Goal: Task Accomplishment & Management: Manage account settings

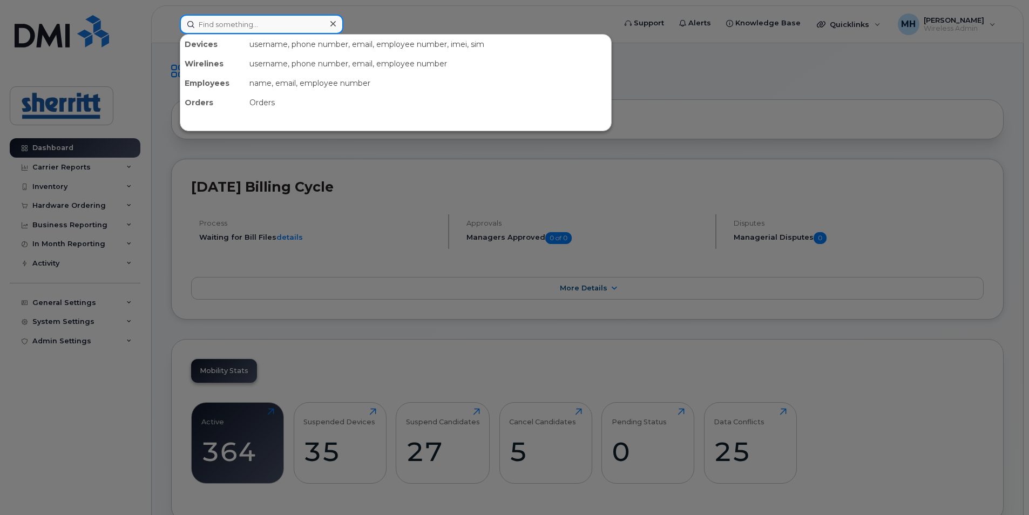
click at [330, 26] on div at bounding box center [262, 24] width 164 height 19
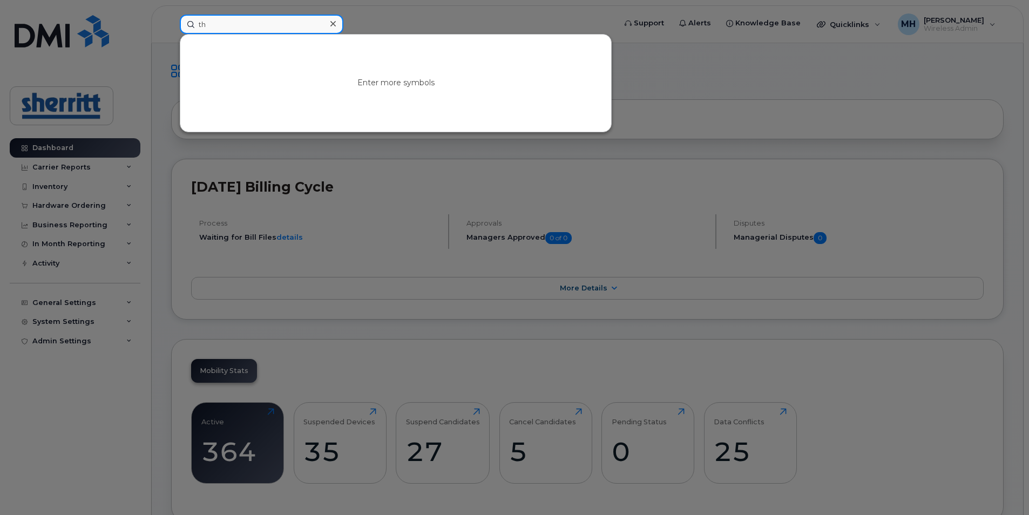
type input "th"
click at [330, 23] on icon at bounding box center [332, 23] width 5 height 9
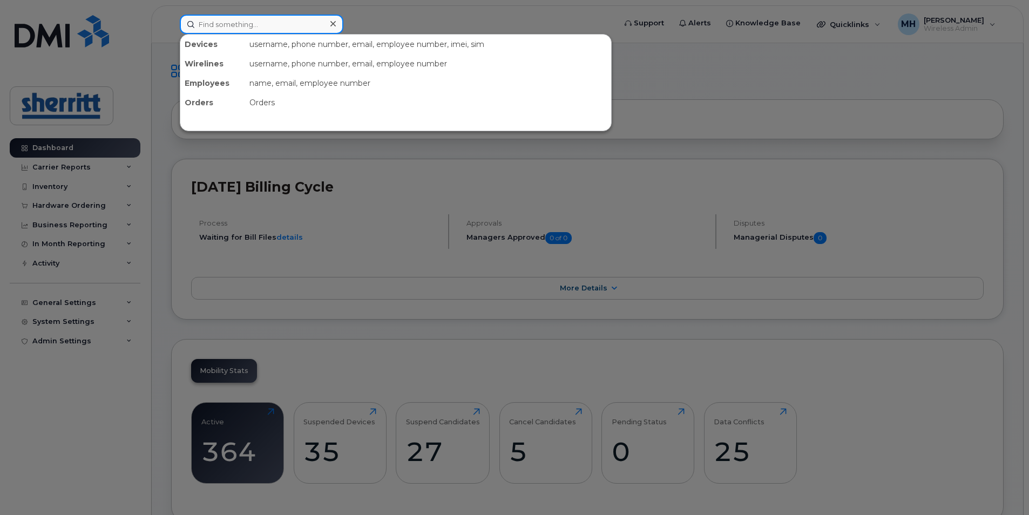
click at [305, 27] on input at bounding box center [262, 24] width 164 height 19
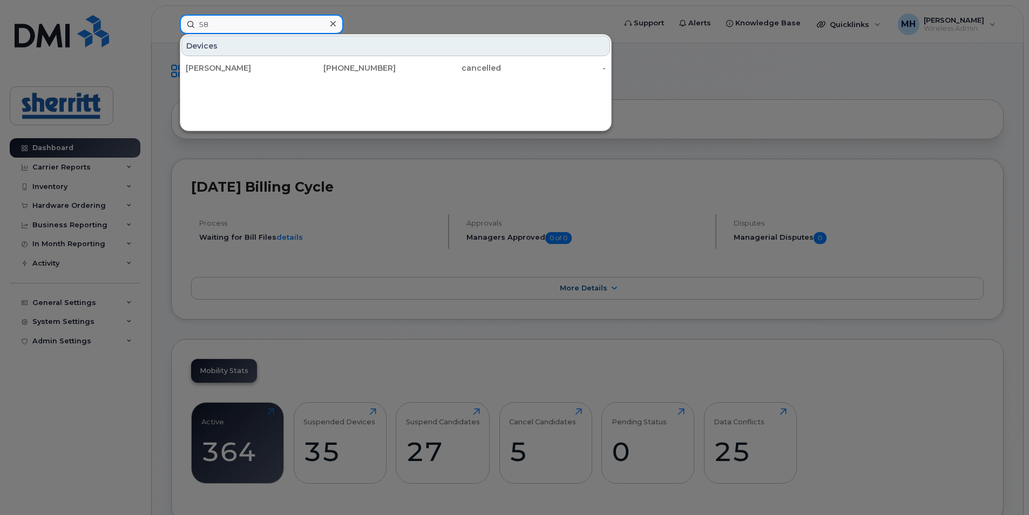
type input "5"
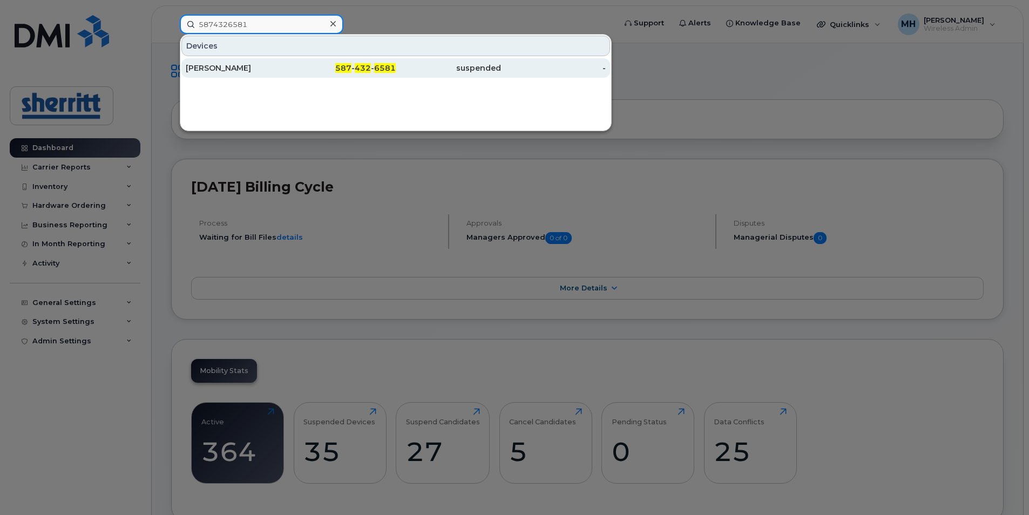
type input "5874326581"
click at [306, 72] on div "587 - 432 - 6581" at bounding box center [343, 68] width 105 height 11
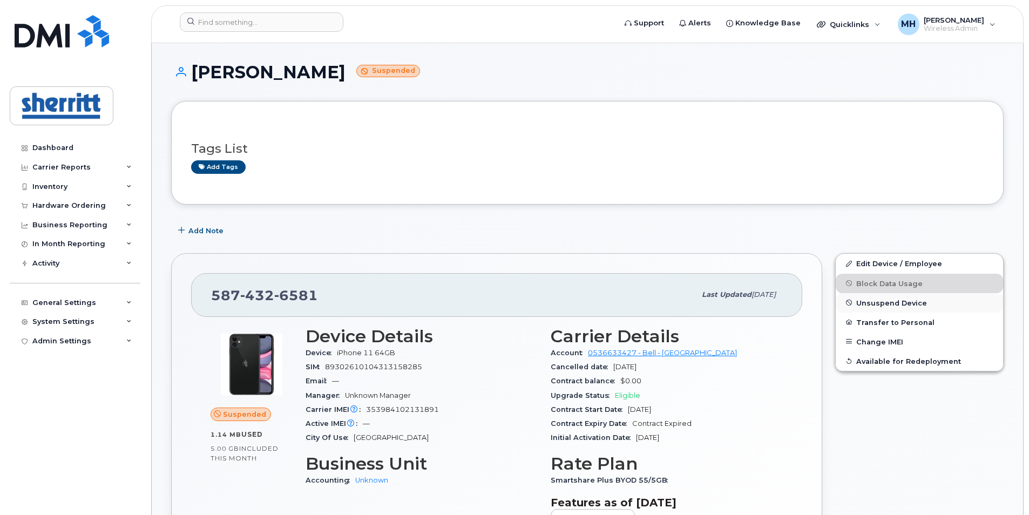
click at [898, 303] on span "Unsuspend Device" at bounding box center [891, 302] width 71 height 8
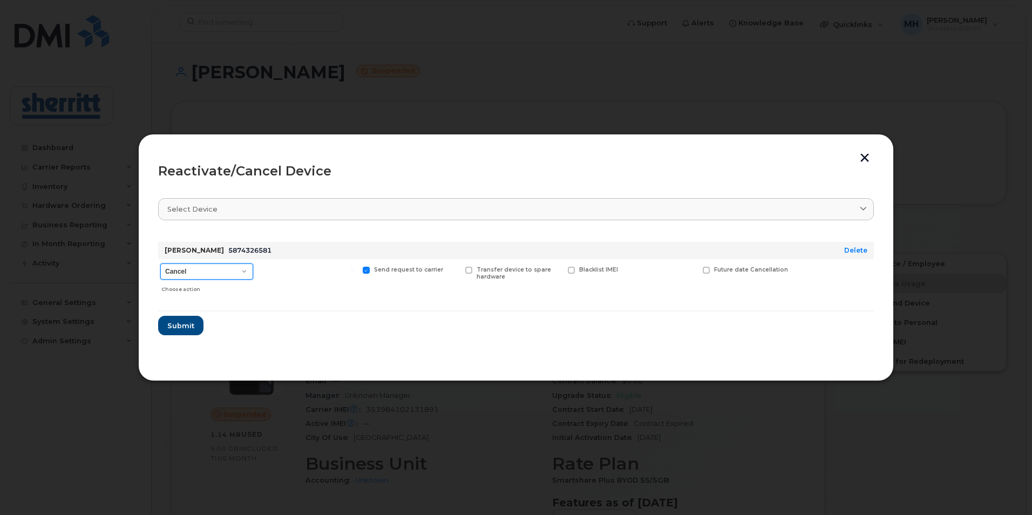
click at [239, 264] on select "Cancel Suspend - Extend Suspension Reactivate" at bounding box center [206, 271] width 93 height 16
select select "[object Object]"
click at [160, 263] on select "Cancel Suspend - Extend Suspension Reactivate" at bounding box center [206, 271] width 93 height 16
click at [188, 325] on span "Submit" at bounding box center [180, 326] width 27 height 10
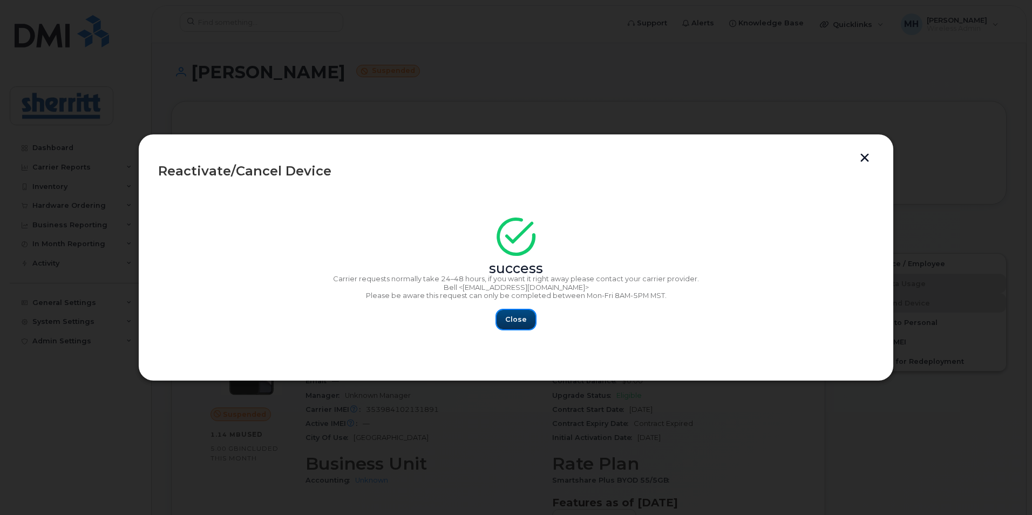
click at [522, 318] on span "Close" at bounding box center [516, 319] width 22 height 10
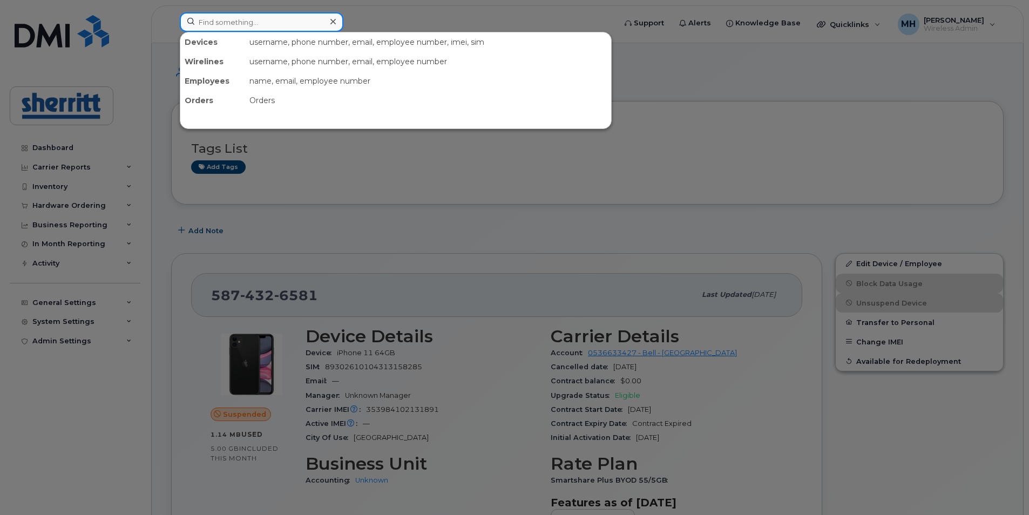
click at [242, 21] on input at bounding box center [262, 21] width 164 height 19
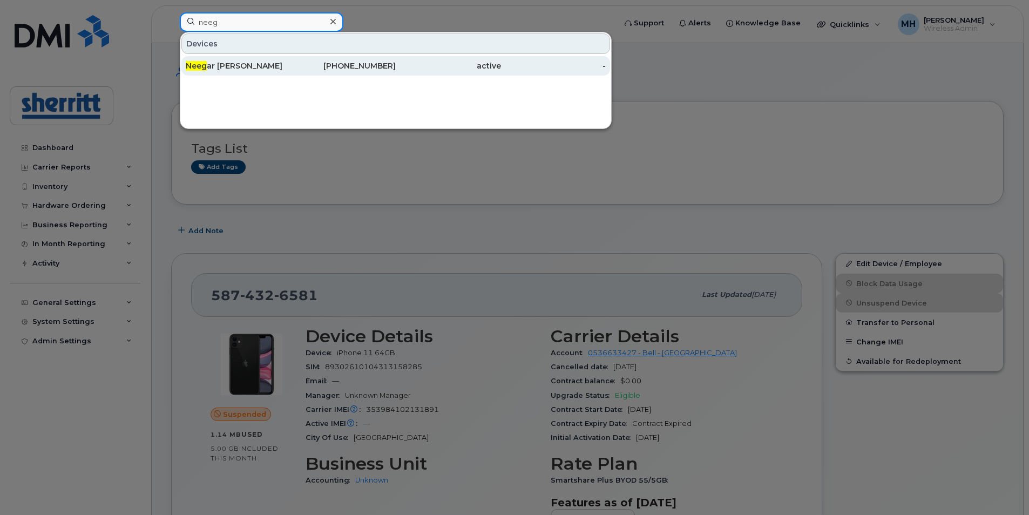
type input "neeg"
click at [266, 65] on div "Neeg ar Jamal" at bounding box center [238, 65] width 105 height 11
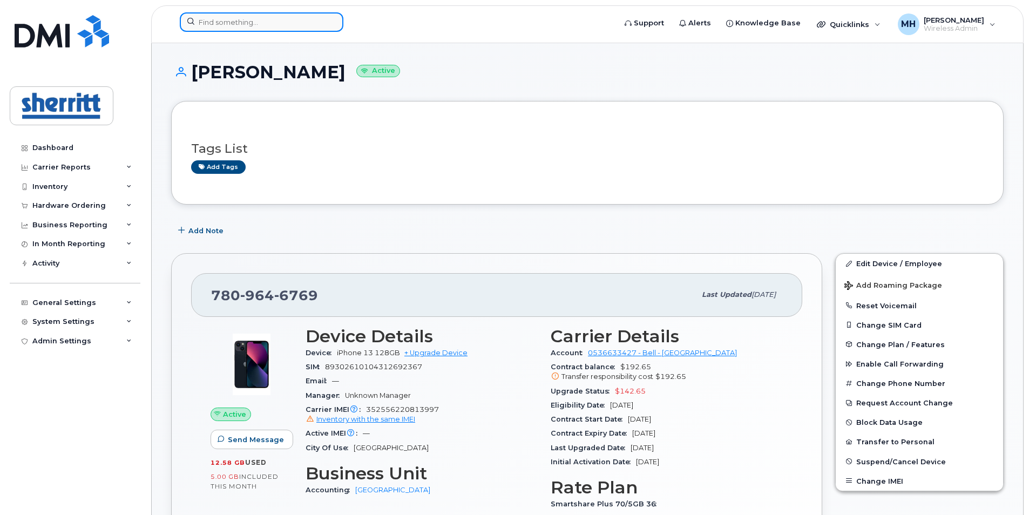
click at [279, 25] on input at bounding box center [262, 21] width 164 height 19
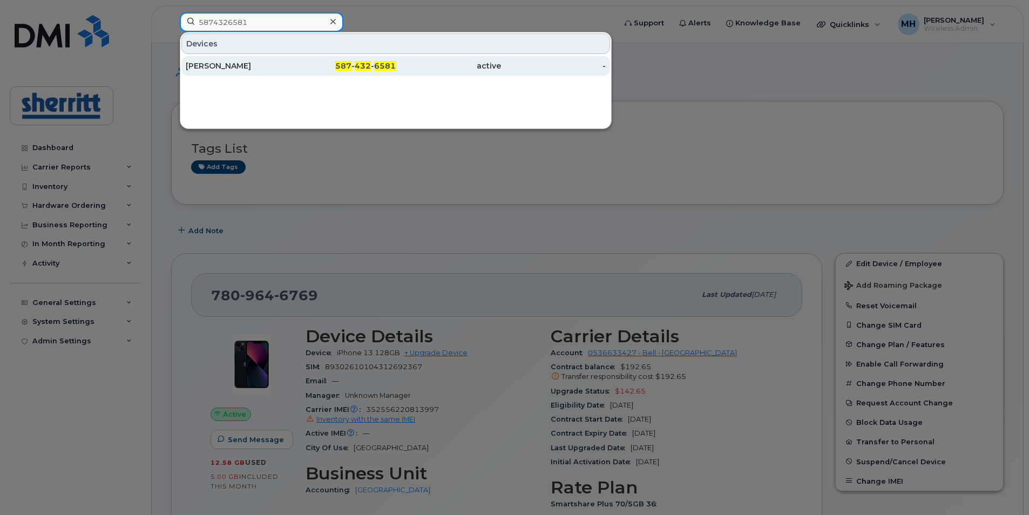
type input "5874326581"
click at [276, 58] on div "[PERSON_NAME]" at bounding box center [238, 65] width 105 height 19
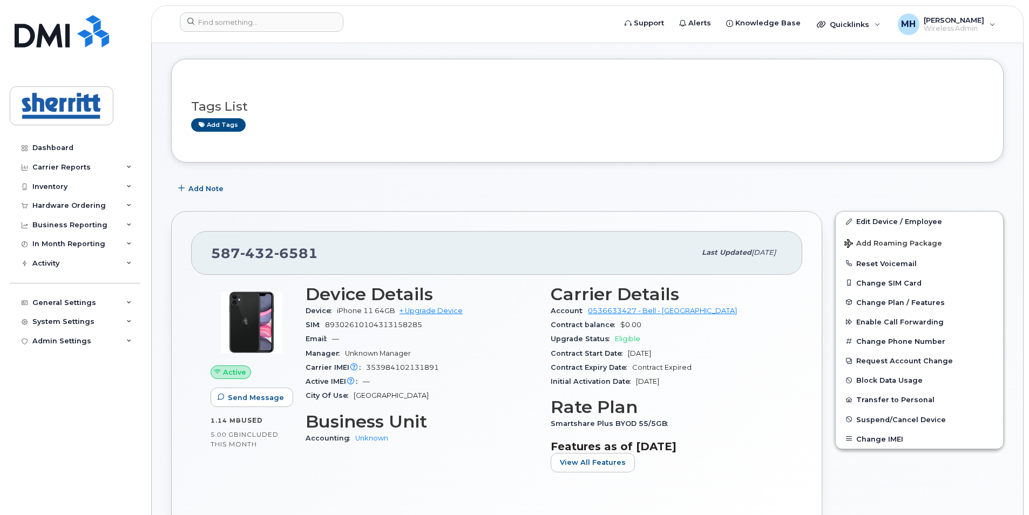
scroll to position [54, 0]
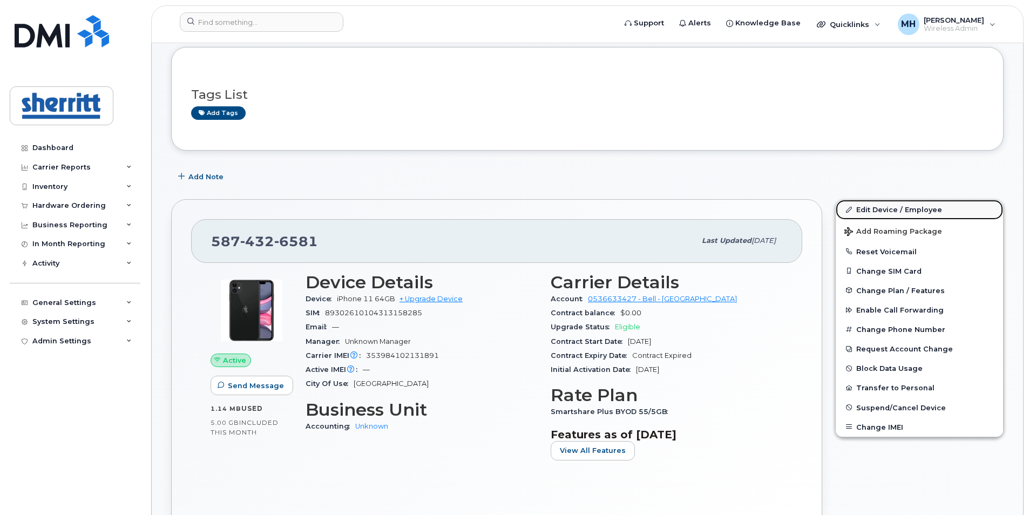
click at [894, 208] on link "Edit Device / Employee" at bounding box center [919, 209] width 167 height 19
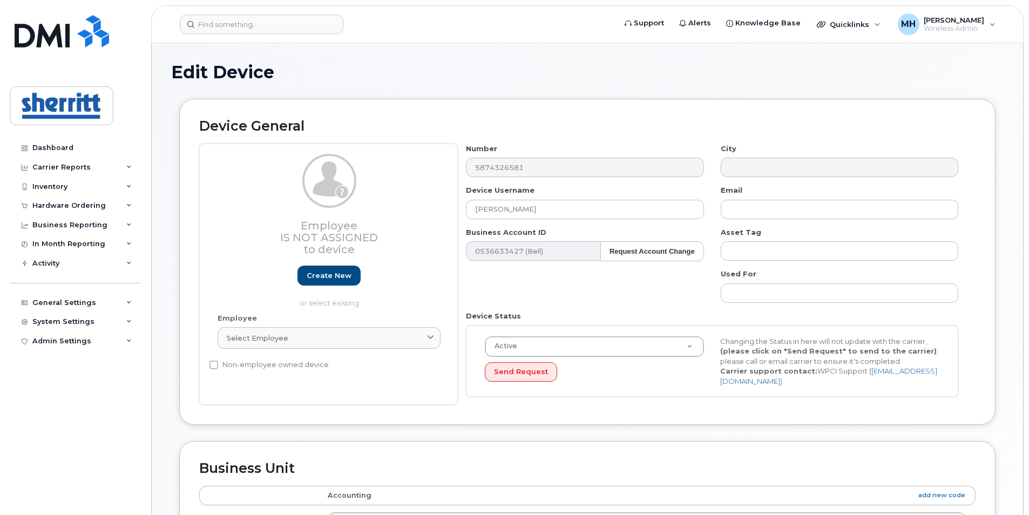
select select "564648"
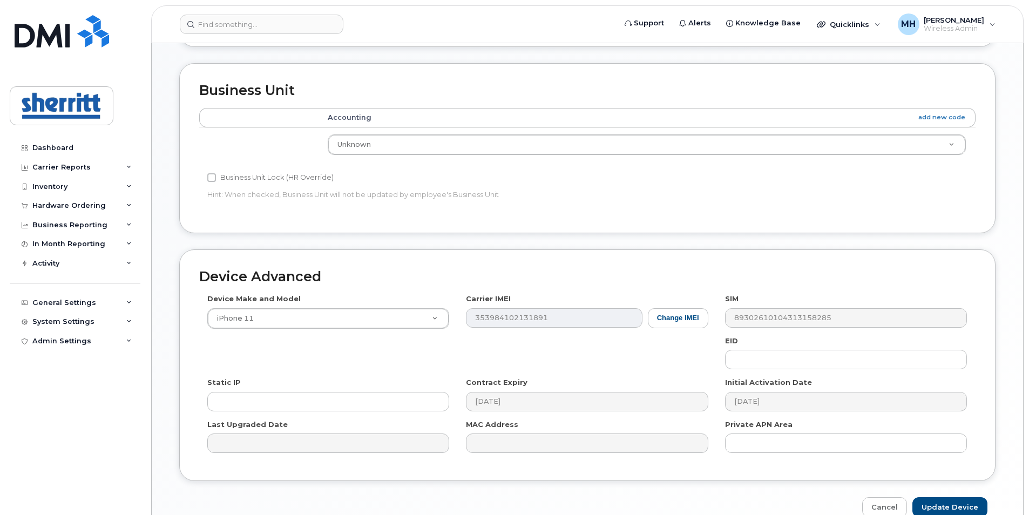
scroll to position [430, 0]
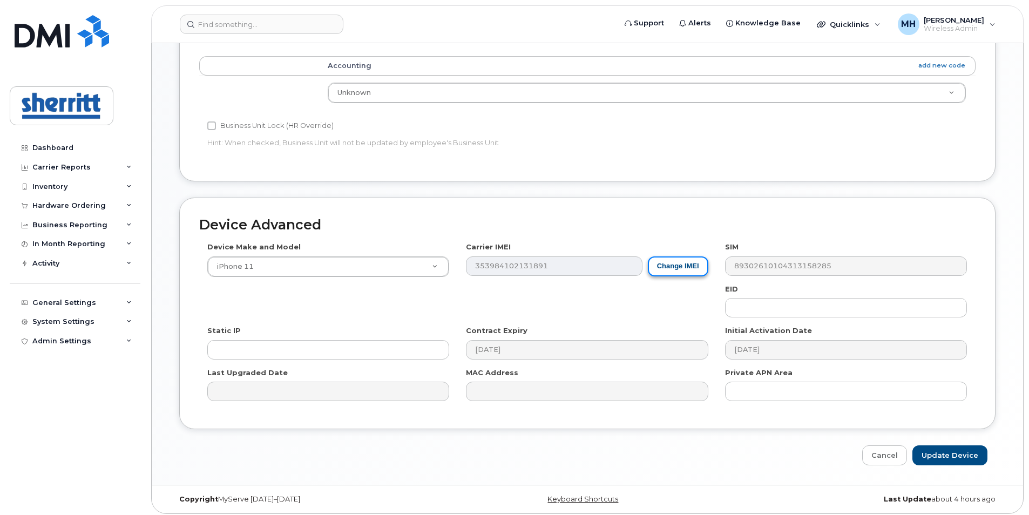
click at [690, 263] on button "Change IMEI" at bounding box center [678, 266] width 60 height 20
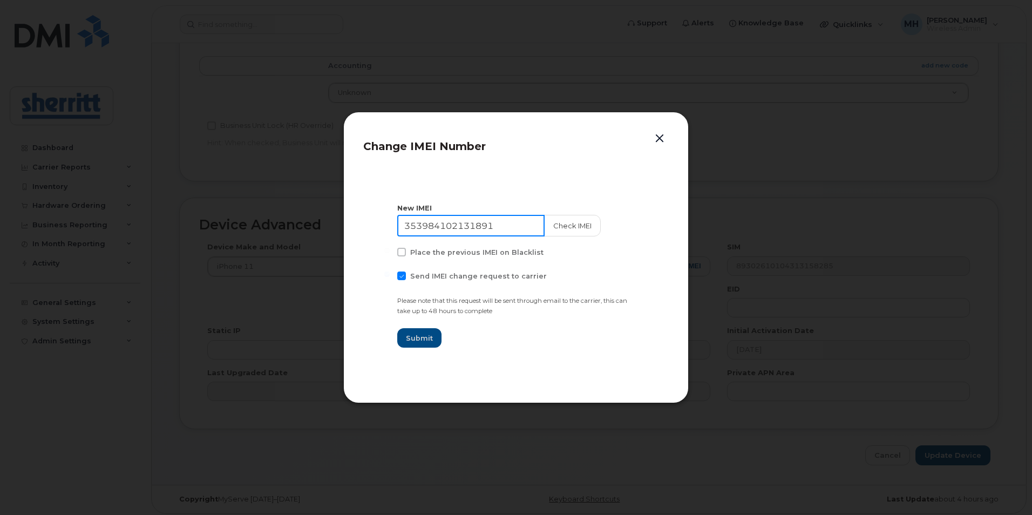
click at [498, 223] on input "353984102131891" at bounding box center [470, 226] width 147 height 22
type input "352556221969079"
click at [550, 228] on button "Check IMEI" at bounding box center [571, 226] width 57 height 22
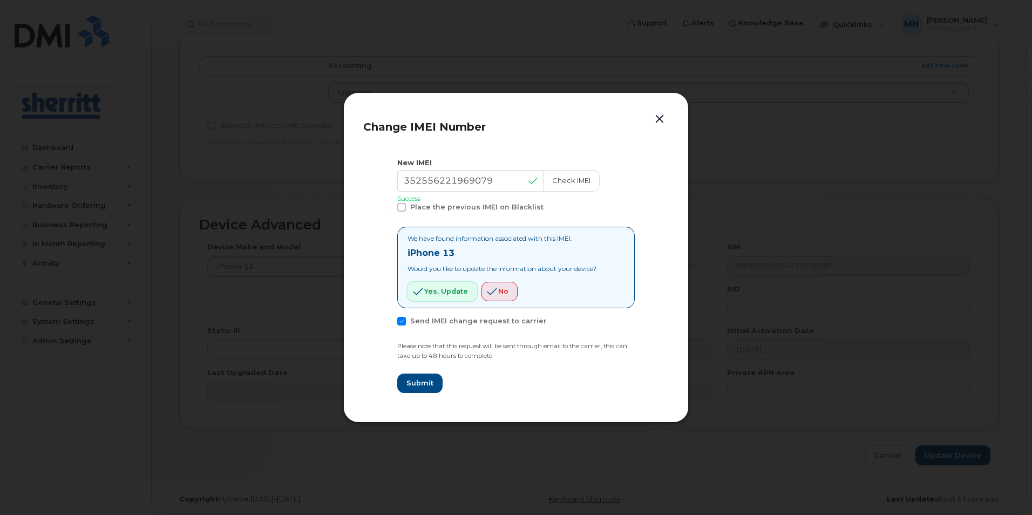
click at [440, 290] on span "Yes, update" at bounding box center [446, 291] width 44 height 10
click at [424, 386] on span "Submit" at bounding box center [419, 383] width 27 height 10
type input "352556221969079"
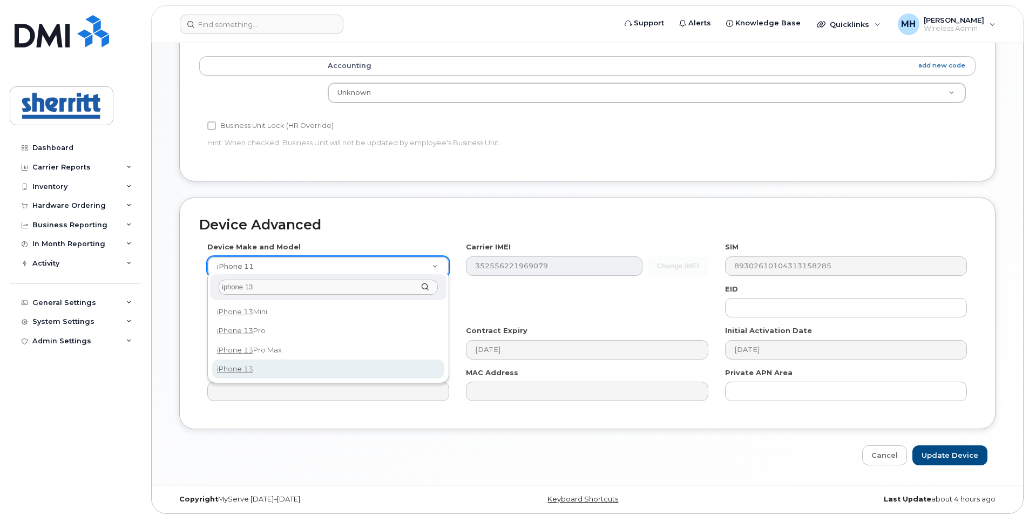
type input "iphone 13"
select select "2612"
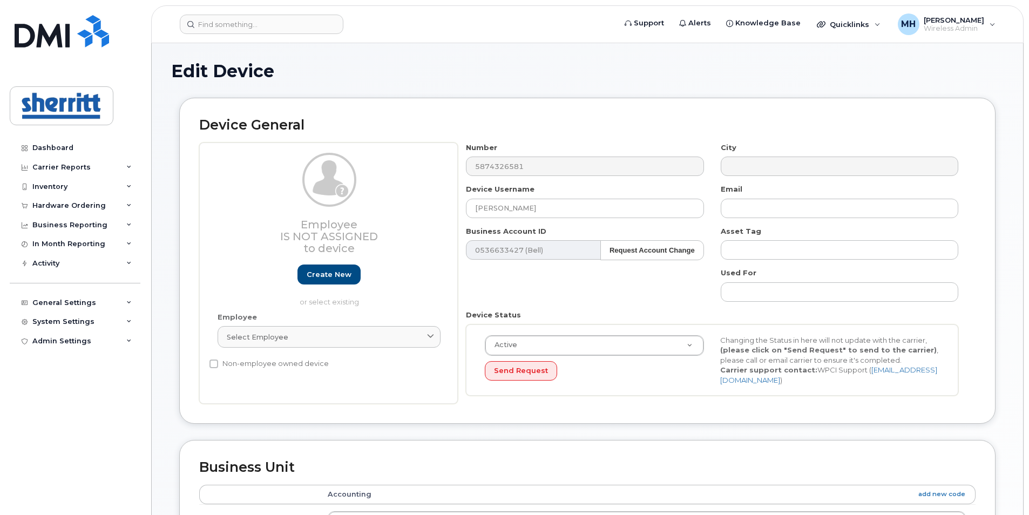
scroll to position [0, 0]
drag, startPoint x: 522, startPoint y: 208, endPoint x: 406, endPoint y: 205, distance: 116.1
click at [406, 205] on div "Employee Is not assigned to device Create new or select existing Employee Selec…" at bounding box center [587, 275] width 776 height 262
paste input "ang Lam"
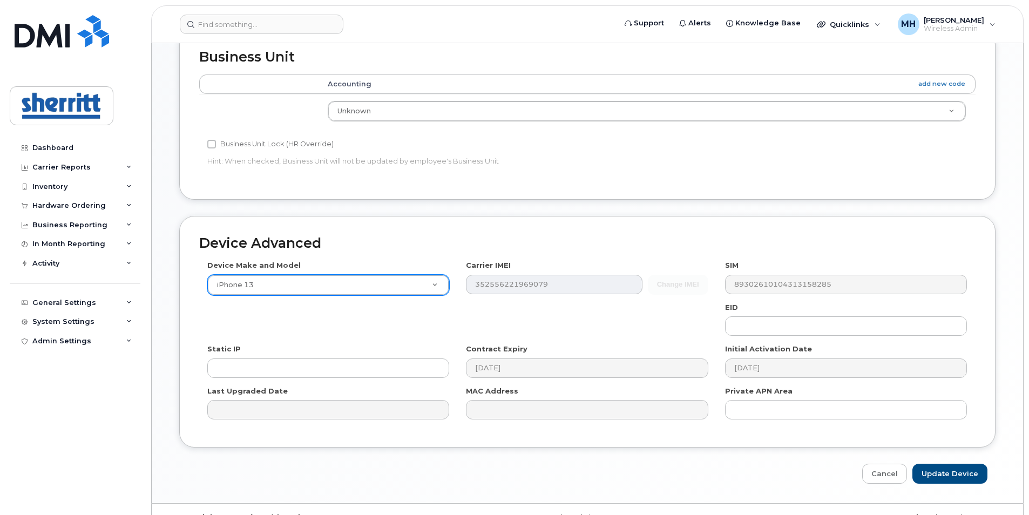
scroll to position [430, 0]
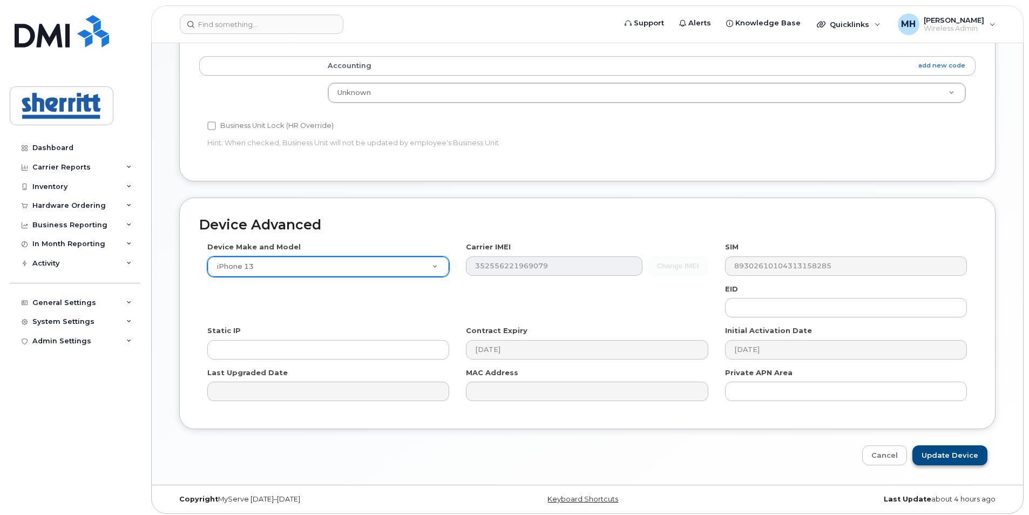
type input "[PERSON_NAME]"
click at [951, 447] on input "Update Device" at bounding box center [949, 455] width 75 height 20
type input "Saving..."
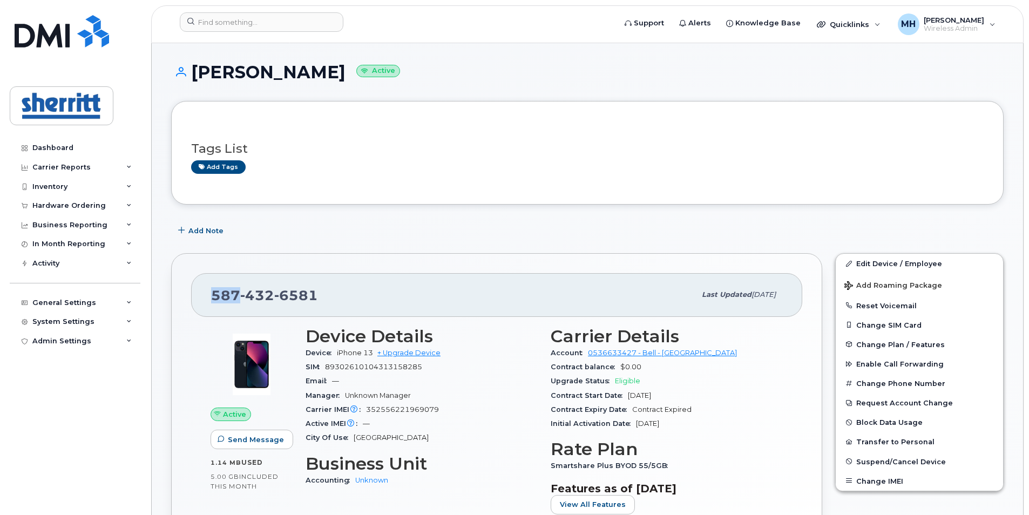
drag, startPoint x: 237, startPoint y: 293, endPoint x: 213, endPoint y: 293, distance: 24.3
click at [213, 293] on span "[PHONE_NUMBER]" at bounding box center [264, 295] width 107 height 16
copy span "587"
drag, startPoint x: 270, startPoint y: 295, endPoint x: 249, endPoint y: 296, distance: 21.6
click at [249, 296] on span "432" at bounding box center [257, 295] width 34 height 16
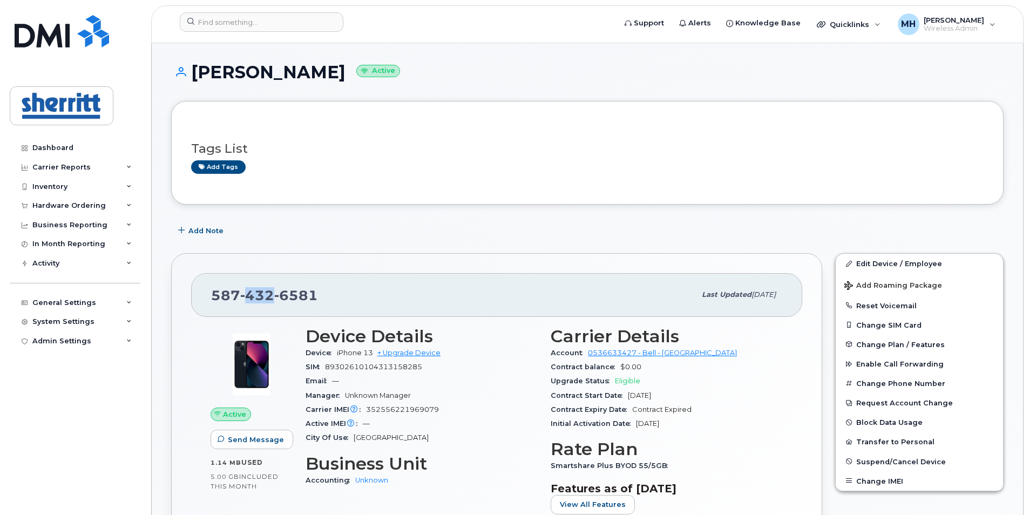
copy span "432"
drag, startPoint x: 317, startPoint y: 297, endPoint x: 283, endPoint y: 298, distance: 34.6
click at [283, 298] on div "[PHONE_NUMBER]" at bounding box center [453, 294] width 484 height 23
copy span "6581"
